Goal: Task Accomplishment & Management: Manage account settings

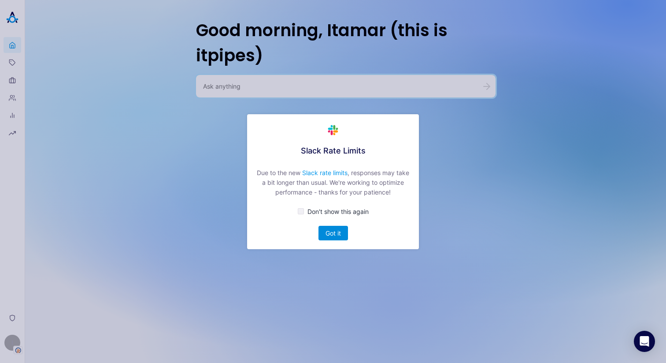
click at [323, 234] on button "Got it" at bounding box center [334, 233] width 30 height 15
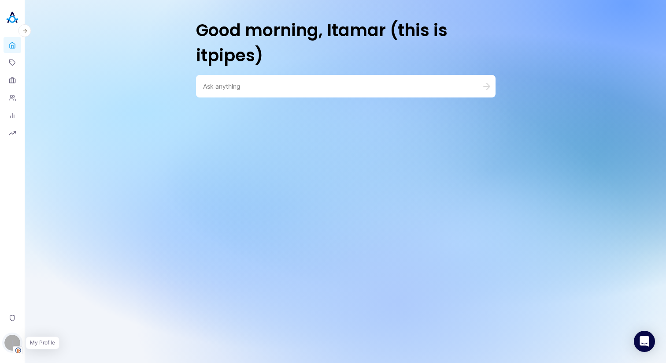
click at [11, 338] on div "I" at bounding box center [12, 342] width 16 height 16
click at [59, 294] on button "Switch Tenant" at bounding box center [60, 293] width 65 height 14
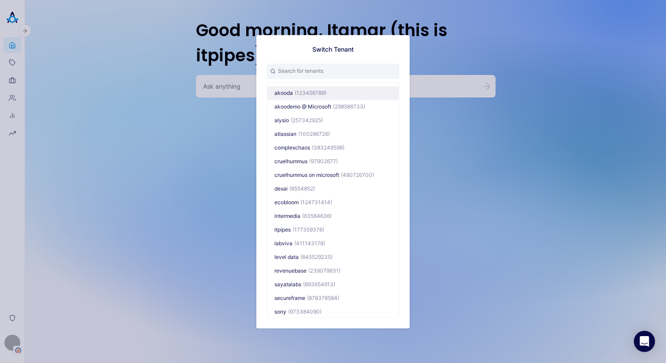
click at [320, 86] on button "akooda (123456789)" at bounding box center [333, 93] width 131 height 14
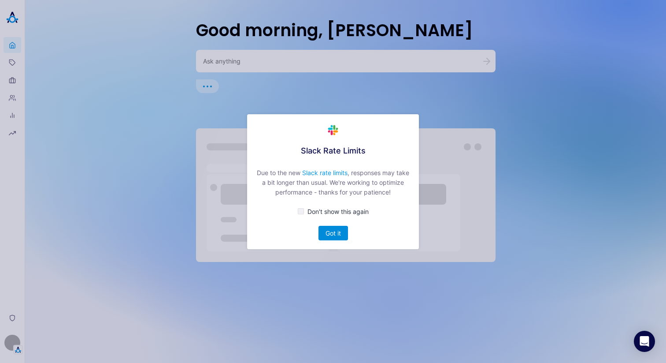
click at [334, 231] on button "Got it" at bounding box center [334, 233] width 30 height 15
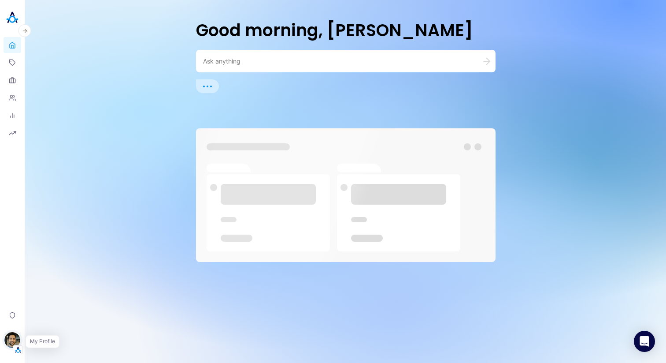
click at [11, 339] on img "button" at bounding box center [12, 340] width 16 height 16
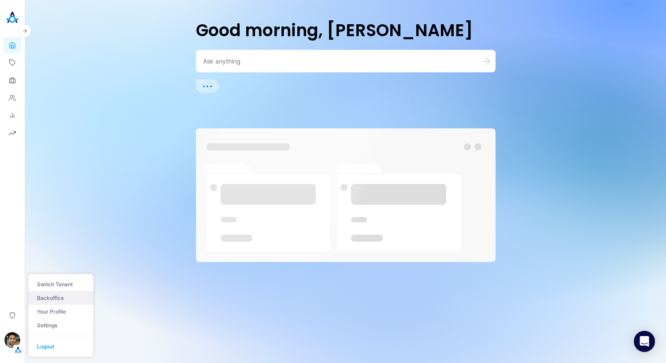
click at [71, 294] on link "Backoffice" at bounding box center [60, 298] width 65 height 14
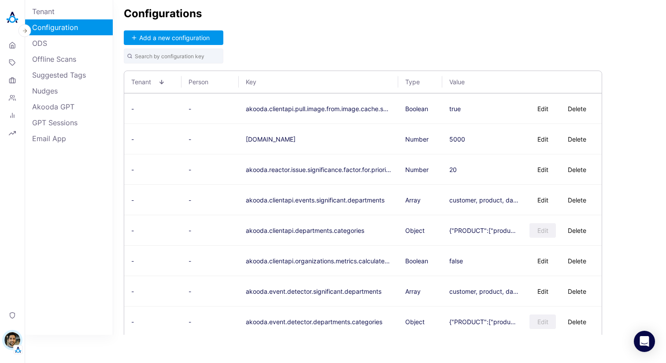
click at [295, 50] on div "Configurations Add a new configuration Tenant Person Key Type Value - - akooda.…" at bounding box center [389, 167] width 553 height 334
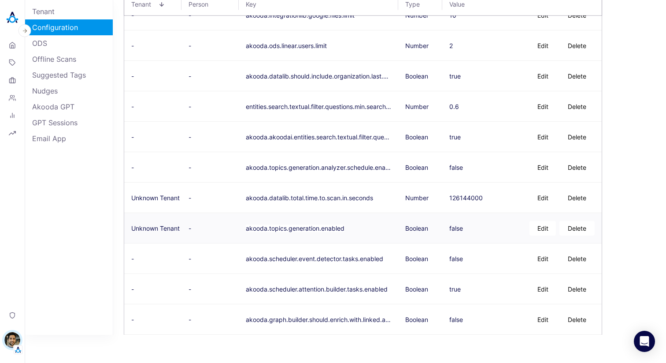
click at [338, 229] on button "akooda.topics.generation.enabled" at bounding box center [295, 227] width 99 height 7
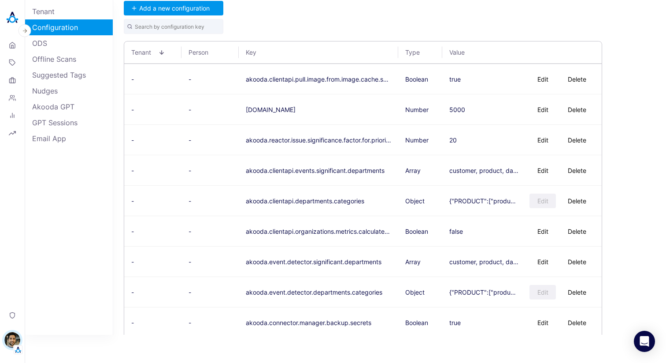
scroll to position [0, 0]
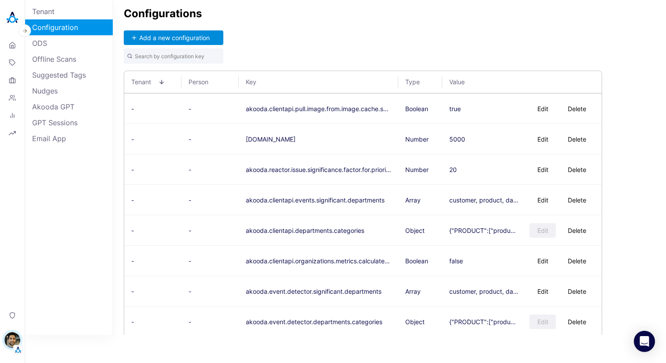
click at [182, 32] on button "Add a new configuration" at bounding box center [174, 37] width 100 height 15
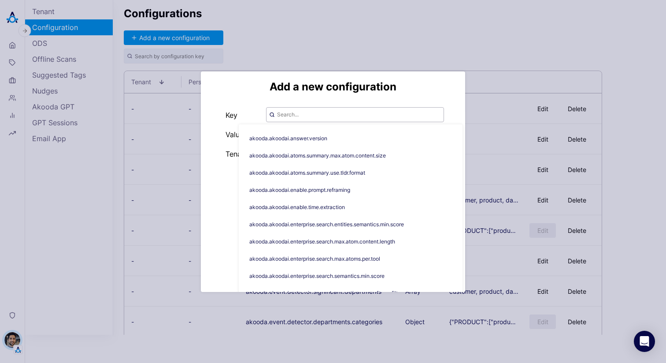
click at [302, 119] on input "text" at bounding box center [355, 114] width 178 height 15
paste input "akooda.topics.generation.enabled"
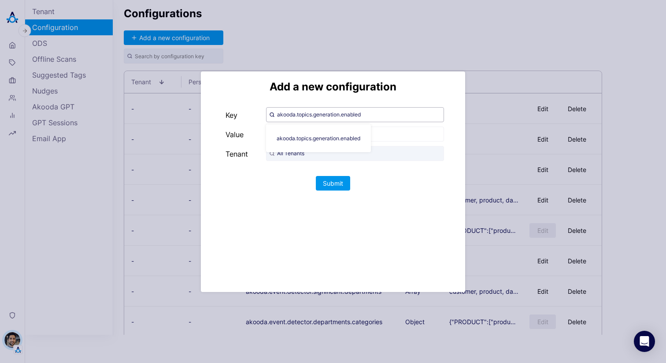
type input "akooda.topics.generation.enabled"
click at [403, 101] on div "Add a new configuration Key akooda.topics.generation.enabled akooda.topics.gene…" at bounding box center [333, 181] width 264 height 220
click at [319, 138] on input "text" at bounding box center [355, 133] width 178 height 15
type input "false"
click at [347, 182] on button "Submit" at bounding box center [333, 183] width 34 height 15
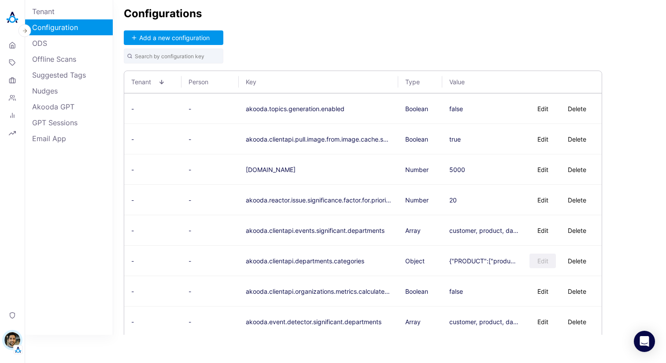
scroll to position [2100, 0]
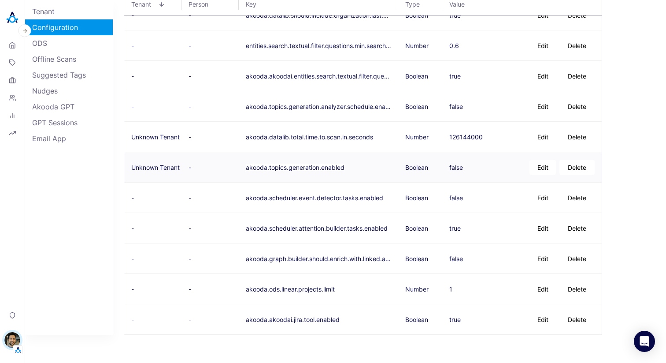
click at [581, 169] on button "Delete" at bounding box center [577, 167] width 35 height 15
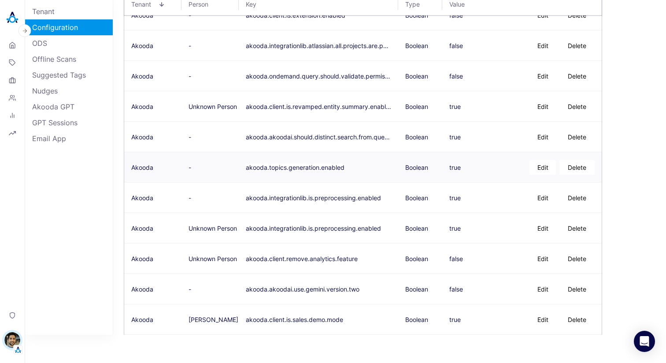
click at [572, 167] on button "Delete" at bounding box center [577, 167] width 35 height 15
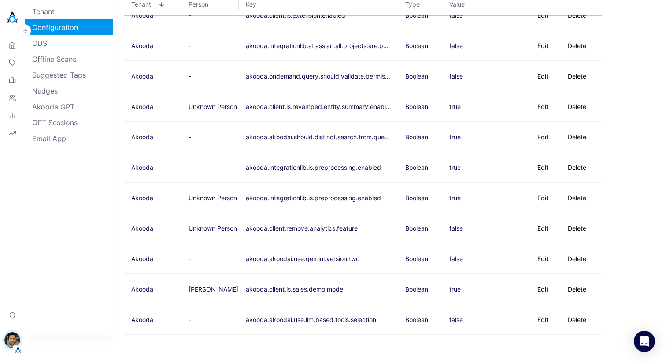
scroll to position [3742, 0]
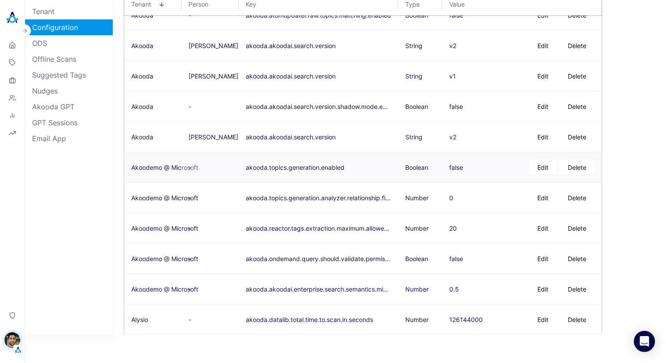
click at [573, 165] on button "Delete" at bounding box center [577, 167] width 35 height 15
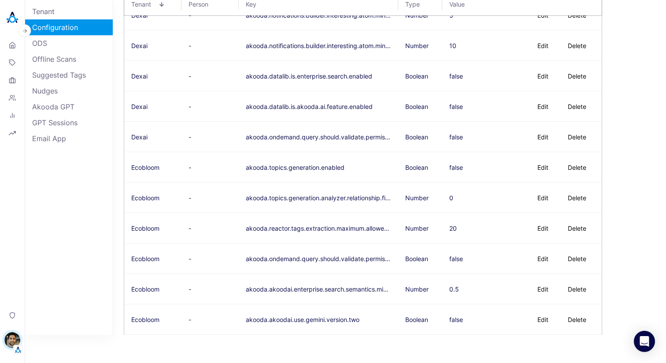
scroll to position [5476, 0]
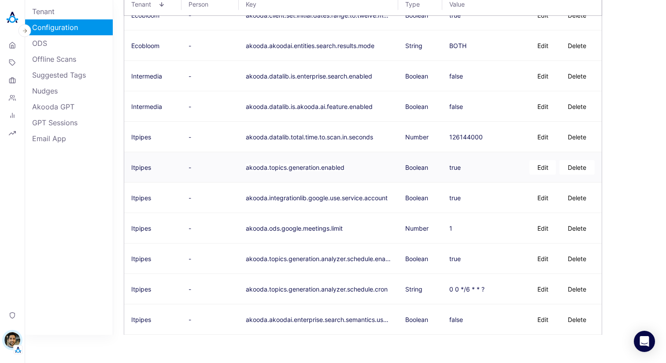
click at [574, 172] on button "Delete" at bounding box center [577, 167] width 35 height 15
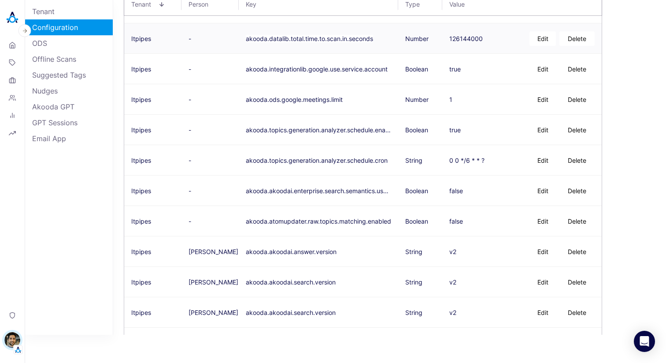
scroll to position [5578, 0]
